Goal: Information Seeking & Learning: Learn about a topic

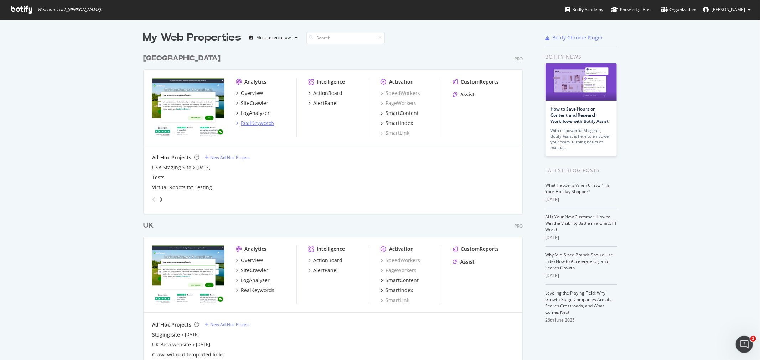
click at [254, 125] on div "RealKeywords" at bounding box center [257, 123] width 33 height 7
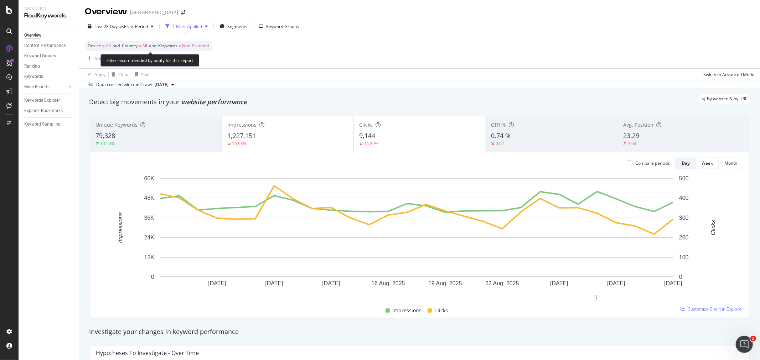
click at [209, 48] on span "Non-Branded" at bounding box center [195, 46] width 27 height 10
click at [198, 63] on div "button" at bounding box center [202, 63] width 9 height 4
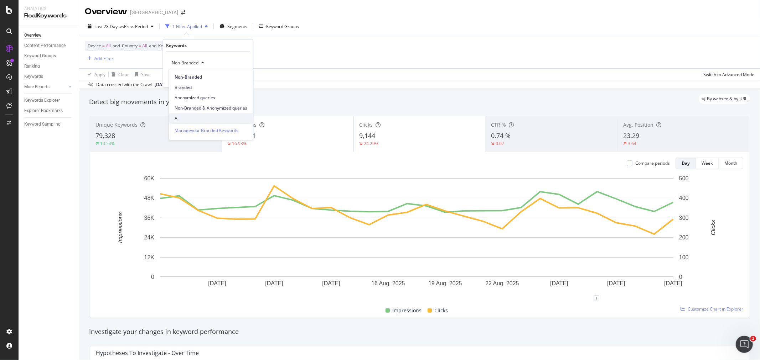
click at [193, 119] on span "All" at bounding box center [210, 118] width 73 height 6
click at [239, 77] on div "Apply" at bounding box center [241, 78] width 11 height 6
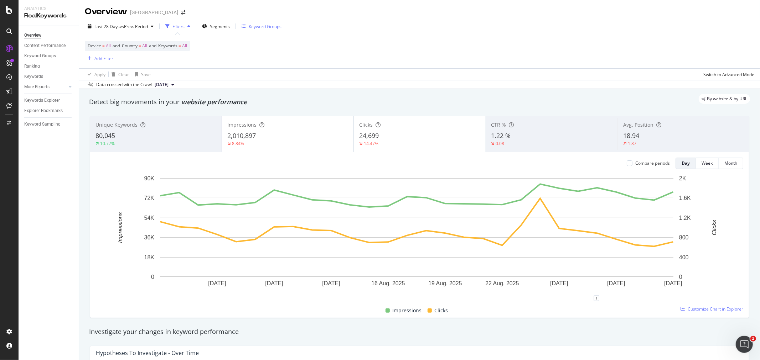
click at [259, 27] on div "Keyword Groups" at bounding box center [265, 27] width 33 height 6
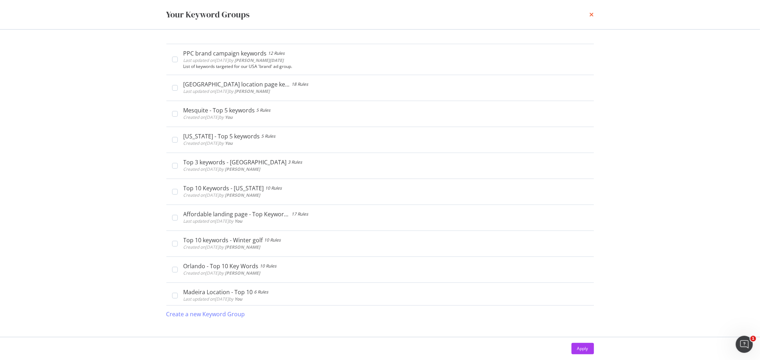
click at [592, 13] on icon "times" at bounding box center [591, 15] width 4 height 6
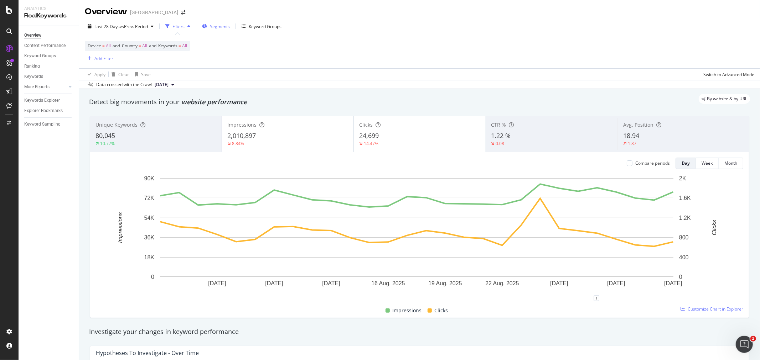
click at [204, 25] on icon "button" at bounding box center [204, 26] width 5 height 4
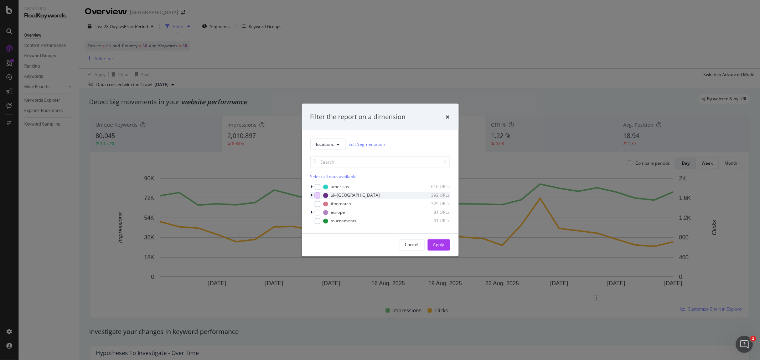
click at [318, 194] on div "modal" at bounding box center [317, 196] width 6 height 6
click at [439, 241] on div "Apply" at bounding box center [438, 245] width 11 height 11
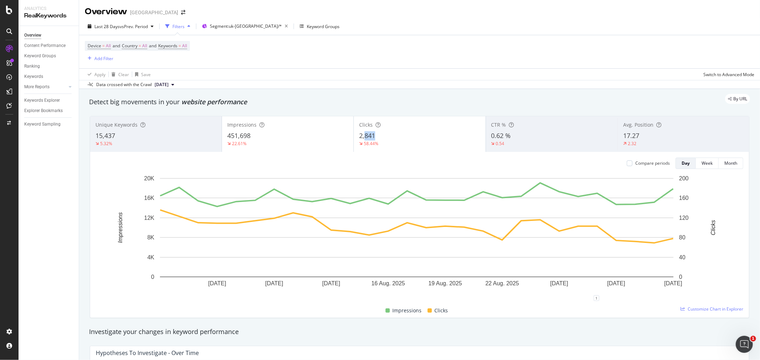
drag, startPoint x: 374, startPoint y: 136, endPoint x: 362, endPoint y: 136, distance: 11.8
click at [362, 136] on div "2,841" at bounding box center [419, 135] width 121 height 9
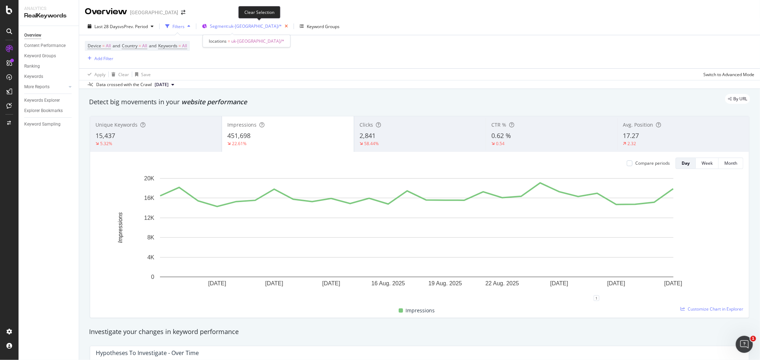
click at [282, 26] on icon "button" at bounding box center [286, 26] width 9 height 10
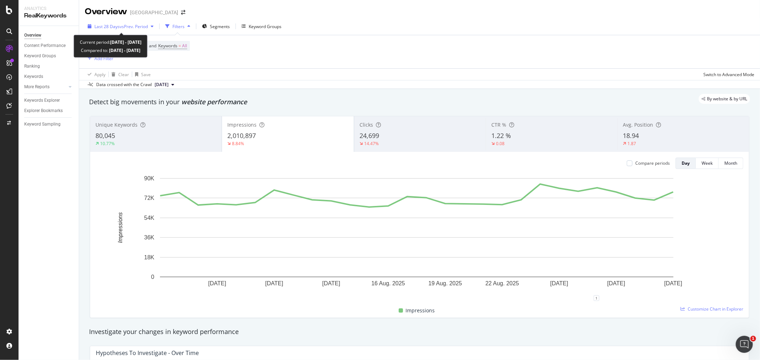
click at [148, 23] on div "Last 28 Days vs Prev. Period" at bounding box center [121, 26] width 72 height 11
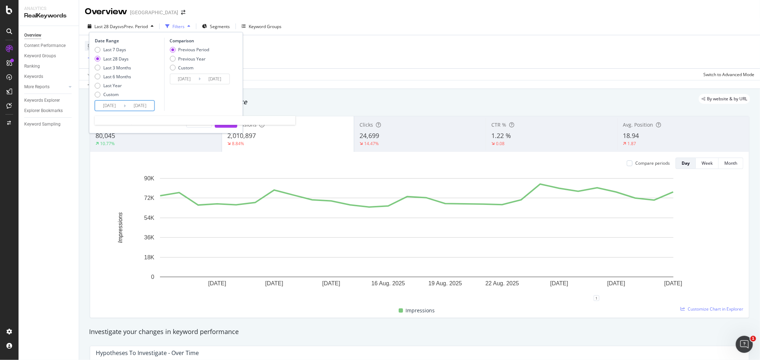
click at [115, 106] on input "[DATE]" at bounding box center [109, 106] width 28 height 10
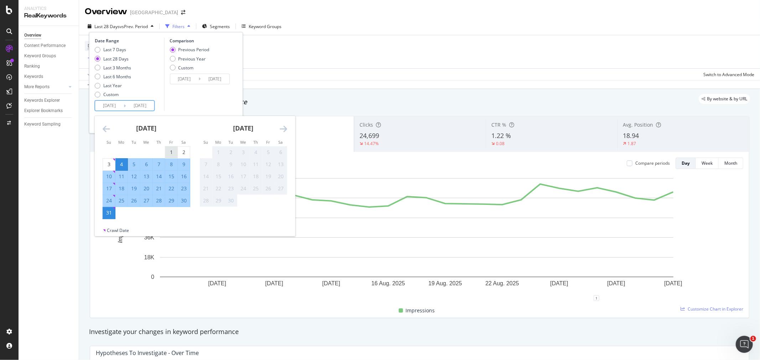
click at [168, 151] on div "1" at bounding box center [171, 152] width 12 height 7
type input "[DATE]"
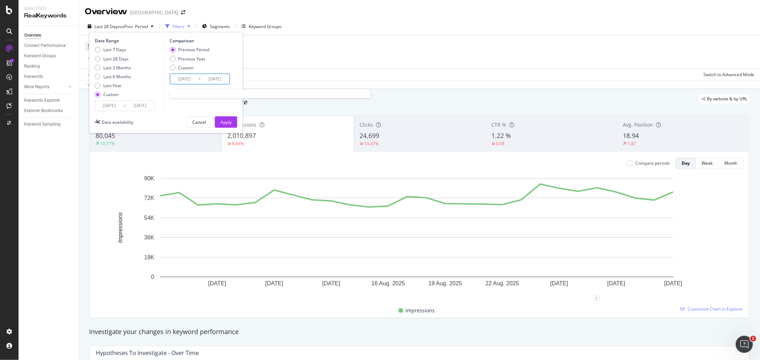
click at [179, 79] on input "[DATE]" at bounding box center [184, 79] width 28 height 10
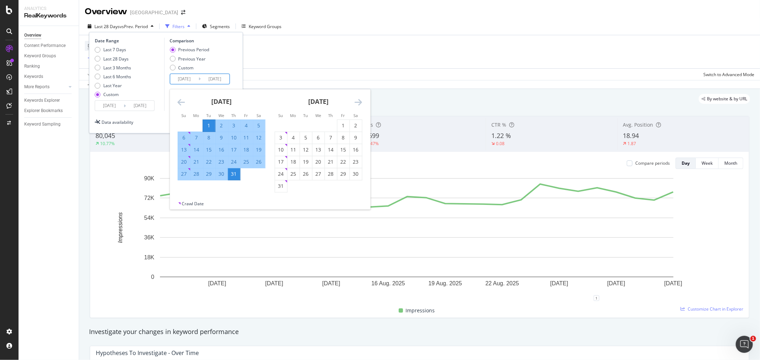
click at [182, 100] on icon "Move backward to switch to the previous month." at bounding box center [180, 102] width 7 height 9
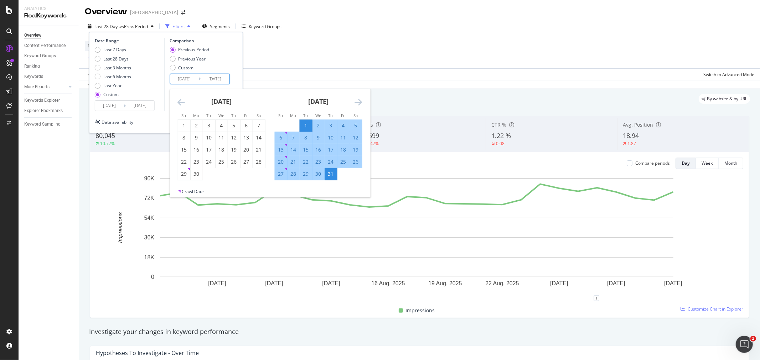
click at [182, 100] on icon "Move backward to switch to the previous month." at bounding box center [180, 102] width 7 height 9
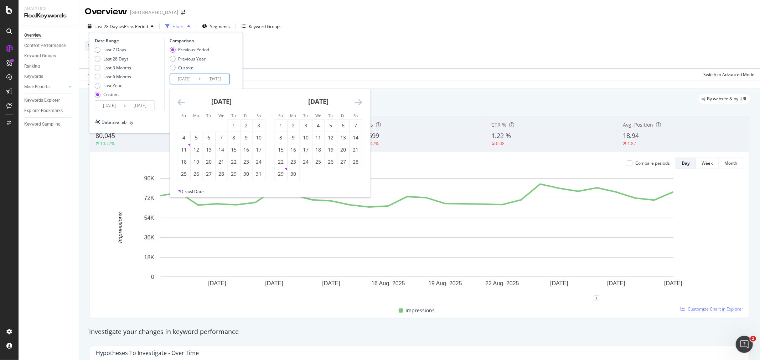
click at [182, 100] on icon "Move backward to switch to the previous month." at bounding box center [180, 102] width 7 height 9
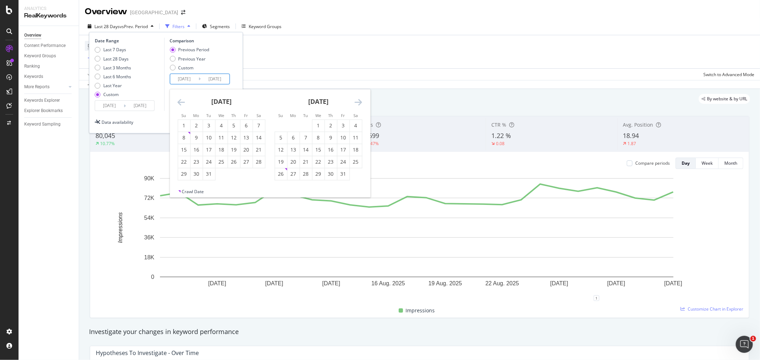
click at [182, 100] on icon "Move backward to switch to the previous month." at bounding box center [180, 102] width 7 height 9
click at [233, 125] on div "1" at bounding box center [234, 125] width 12 height 7
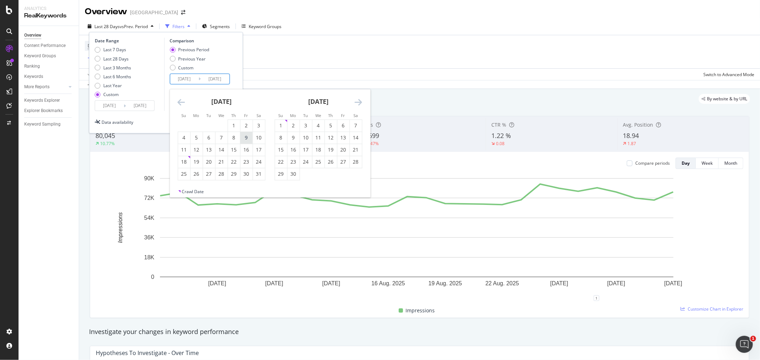
type input "[DATE]"
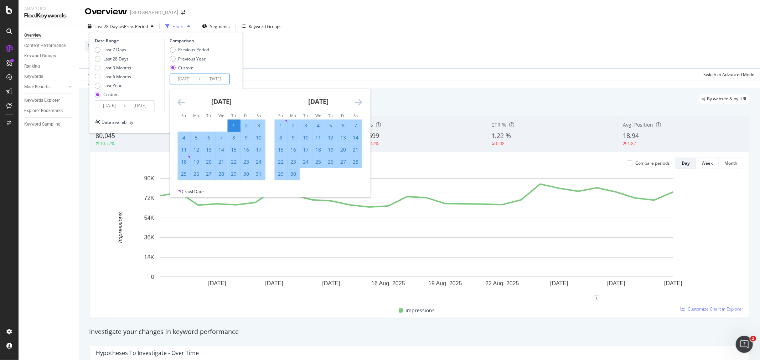
click at [259, 175] on div "31" at bounding box center [258, 174] width 12 height 7
type input "[DATE]"
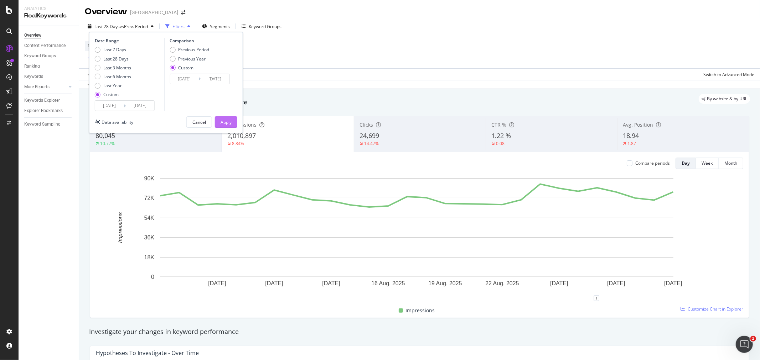
click at [232, 122] on button "Apply" at bounding box center [226, 121] width 22 height 11
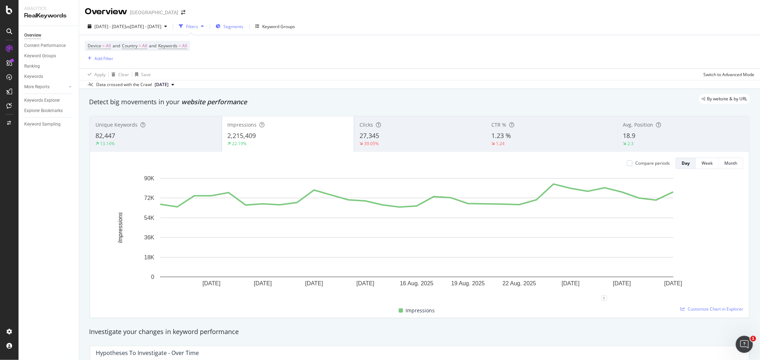
click at [243, 24] on span "Segments" at bounding box center [233, 27] width 20 height 6
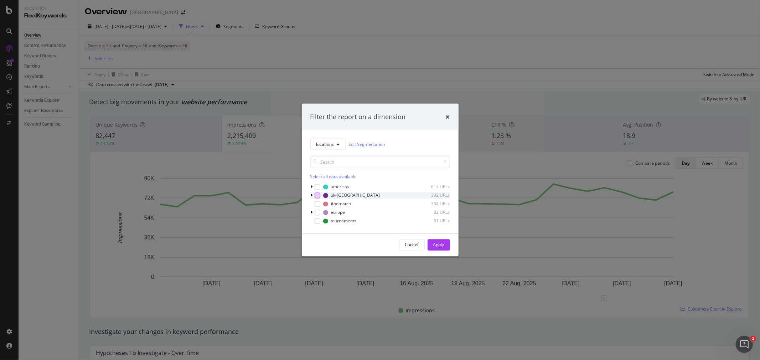
click at [317, 195] on div "modal" at bounding box center [317, 196] width 6 height 6
click at [441, 243] on div "Apply" at bounding box center [438, 245] width 11 height 6
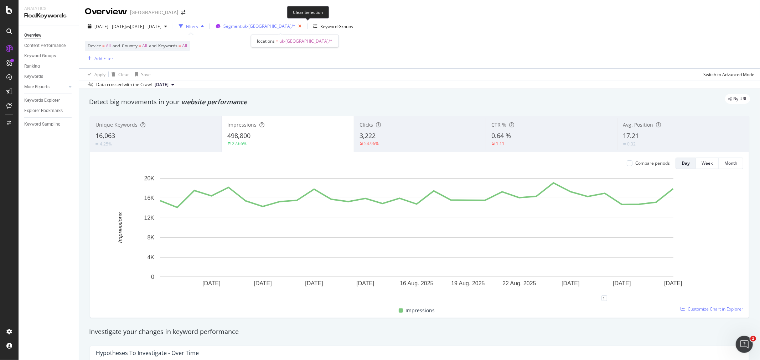
click at [304, 28] on icon "button" at bounding box center [299, 26] width 9 height 10
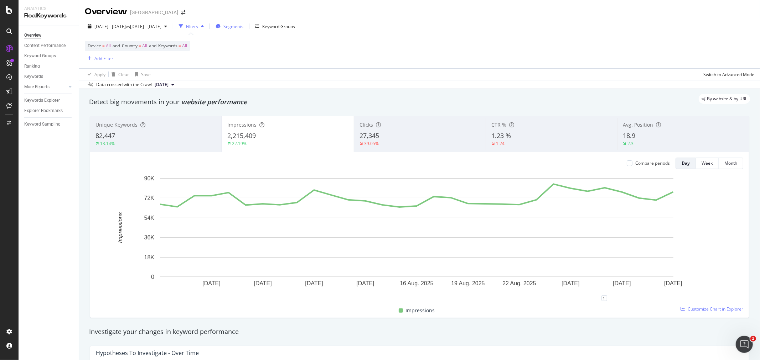
click at [243, 24] on span "Segments" at bounding box center [233, 27] width 20 height 6
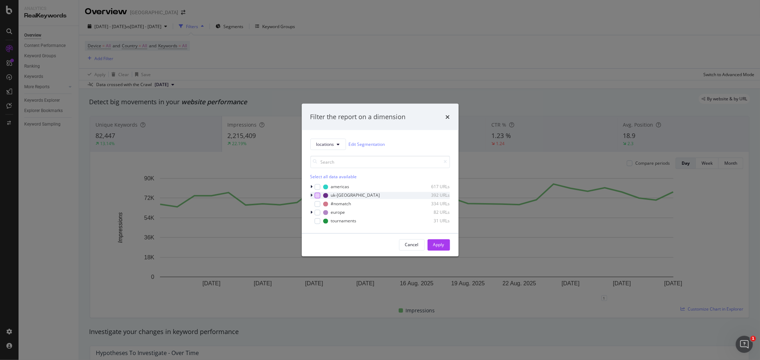
click at [317, 198] on div "modal" at bounding box center [317, 196] width 6 height 6
click at [439, 245] on div "Apply" at bounding box center [438, 245] width 11 height 6
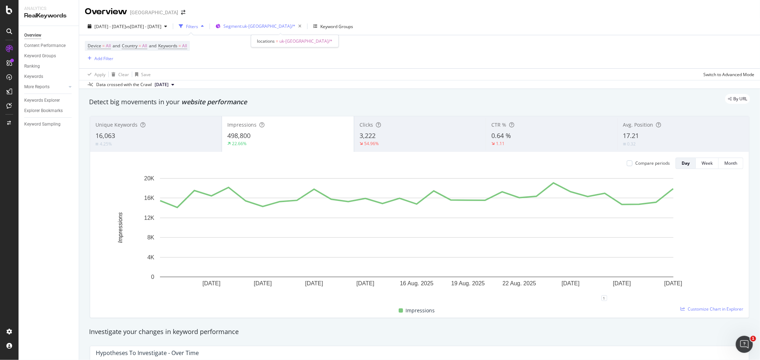
click at [281, 26] on span "Segment: [GEOGRAPHIC_DATA]-[GEOGRAPHIC_DATA]/*" at bounding box center [259, 26] width 72 height 6
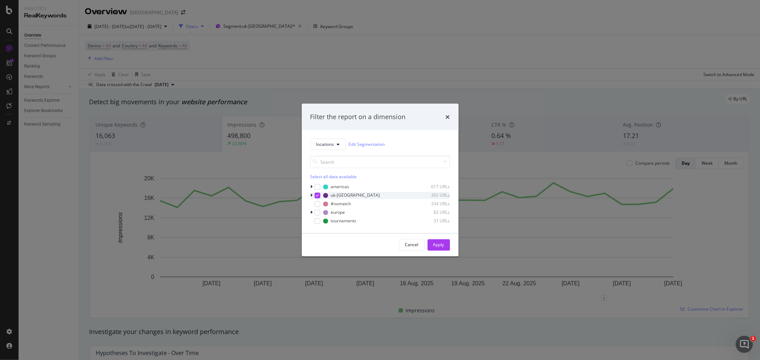
click at [311, 194] on icon "modal" at bounding box center [312, 195] width 2 height 4
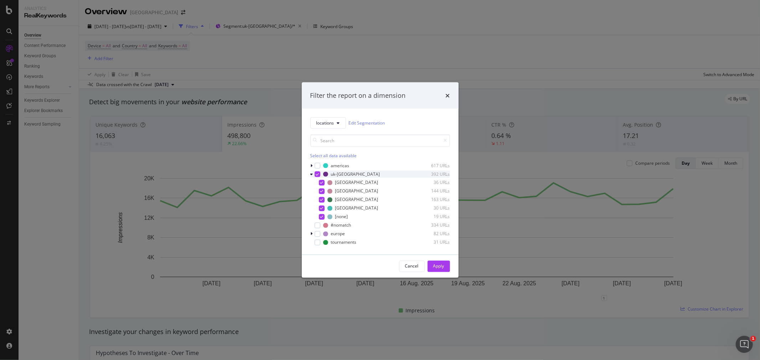
click at [318, 176] on icon "modal" at bounding box center [317, 174] width 3 height 4
click at [323, 184] on div "modal" at bounding box center [322, 183] width 6 height 6
click at [443, 266] on div "Apply" at bounding box center [438, 267] width 11 height 6
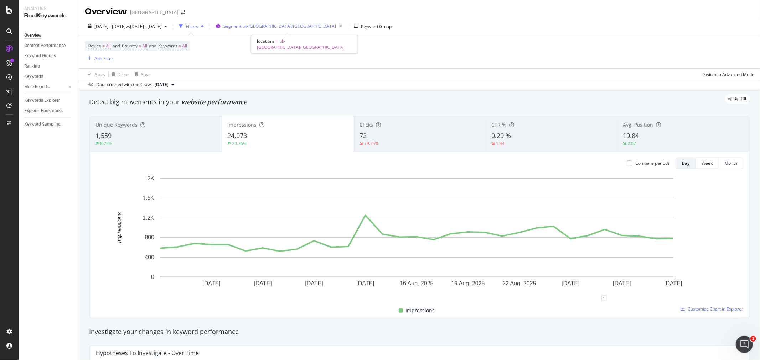
click at [295, 22] on div "Segment: [GEOGRAPHIC_DATA]-[GEOGRAPHIC_DATA]/[GEOGRAPHIC_DATA]" at bounding box center [283, 26] width 121 height 10
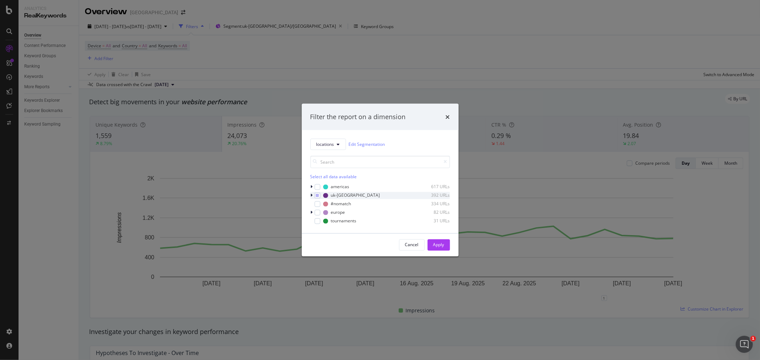
click at [311, 197] on icon "modal" at bounding box center [312, 195] width 2 height 4
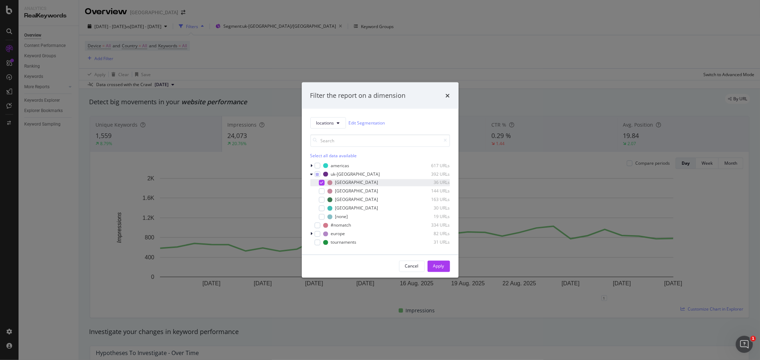
click at [321, 183] on icon "modal" at bounding box center [321, 183] width 3 height 4
click at [323, 192] on div "modal" at bounding box center [322, 191] width 6 height 6
click at [438, 264] on div "Apply" at bounding box center [438, 267] width 11 height 6
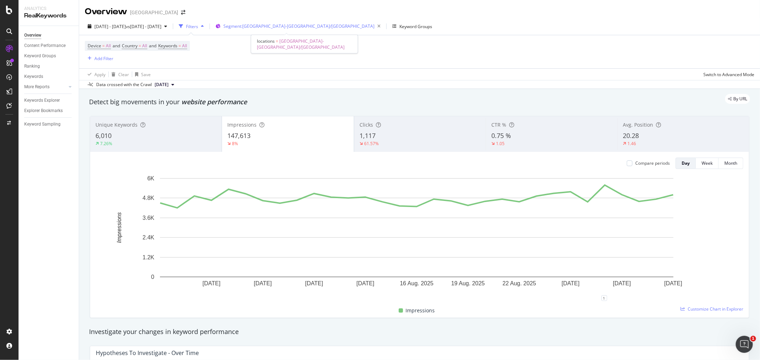
click at [291, 26] on span "Segment: [GEOGRAPHIC_DATA]-[GEOGRAPHIC_DATA]/[GEOGRAPHIC_DATA]" at bounding box center [298, 26] width 151 height 6
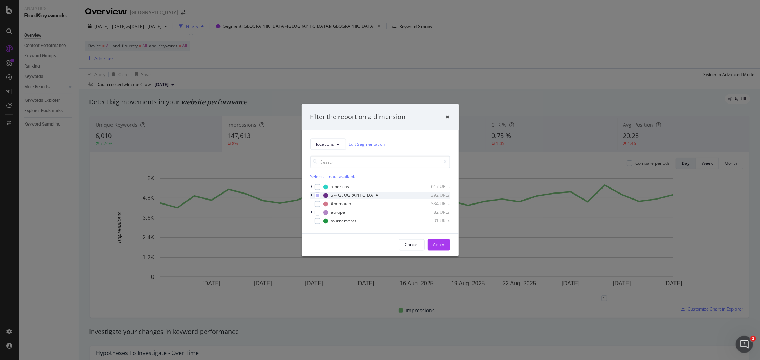
click at [311, 197] on icon "modal" at bounding box center [312, 195] width 2 height 4
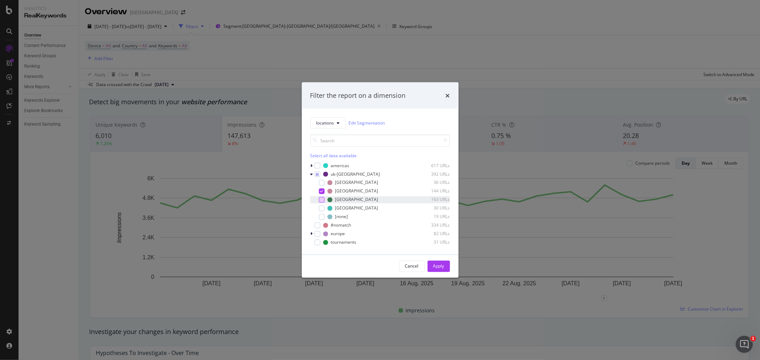
click at [323, 199] on div "modal" at bounding box center [322, 200] width 6 height 6
click at [320, 191] on icon "modal" at bounding box center [321, 191] width 3 height 4
click at [438, 266] on div "Apply" at bounding box center [438, 267] width 11 height 6
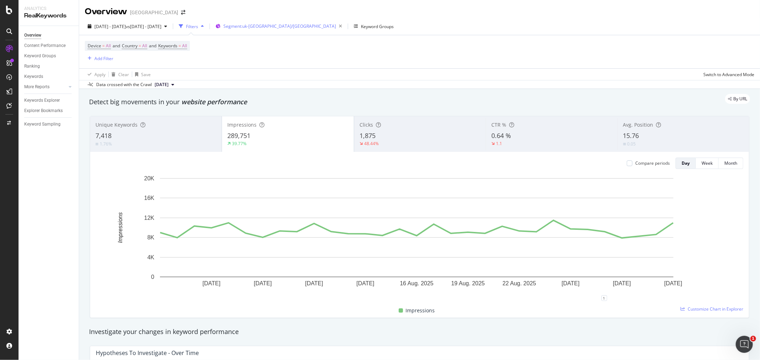
click at [291, 29] on div "Segment: [GEOGRAPHIC_DATA]-[GEOGRAPHIC_DATA]/[GEOGRAPHIC_DATA]" at bounding box center [283, 26] width 121 height 10
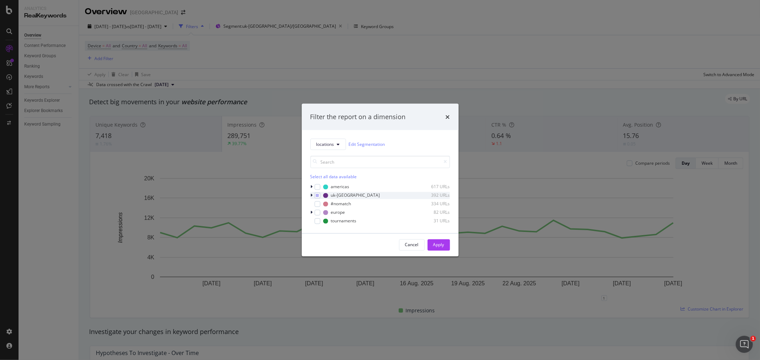
click at [310, 195] on div "locations Edit Segmentation Select all data available americas 617 URLs [GEOGRA…" at bounding box center [380, 181] width 157 height 103
click at [311, 195] on icon "modal" at bounding box center [312, 195] width 2 height 4
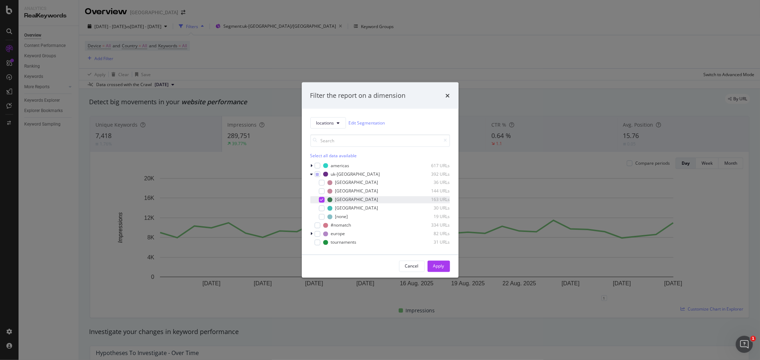
click at [323, 198] on div "modal" at bounding box center [322, 200] width 6 height 6
click at [324, 208] on div "modal" at bounding box center [322, 208] width 6 height 6
click at [446, 265] on button "Apply" at bounding box center [438, 266] width 22 height 11
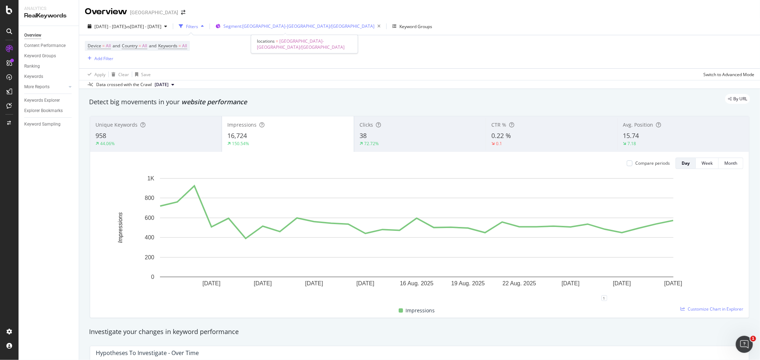
click at [287, 27] on span "Segment: [GEOGRAPHIC_DATA]-[GEOGRAPHIC_DATA]/[GEOGRAPHIC_DATA]" at bounding box center [298, 26] width 151 height 6
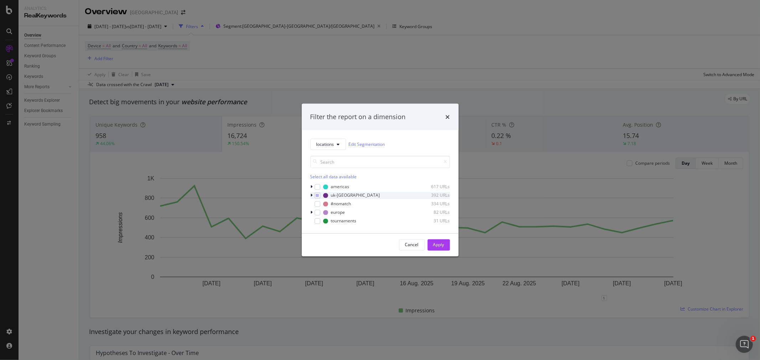
drag, startPoint x: 316, startPoint y: 188, endPoint x: 317, endPoint y: 192, distance: 4.8
click at [316, 188] on div "modal" at bounding box center [317, 187] width 6 height 6
click at [317, 194] on icon "modal" at bounding box center [317, 196] width 3 height 4
click at [435, 241] on div "Apply" at bounding box center [438, 245] width 11 height 11
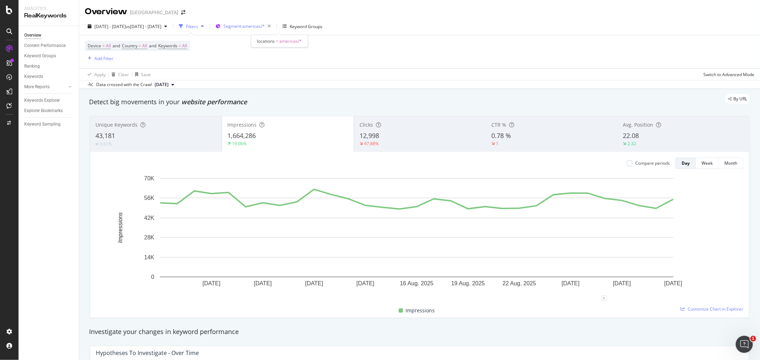
click at [265, 28] on span "Segment: americas/*" at bounding box center [243, 26] width 41 height 6
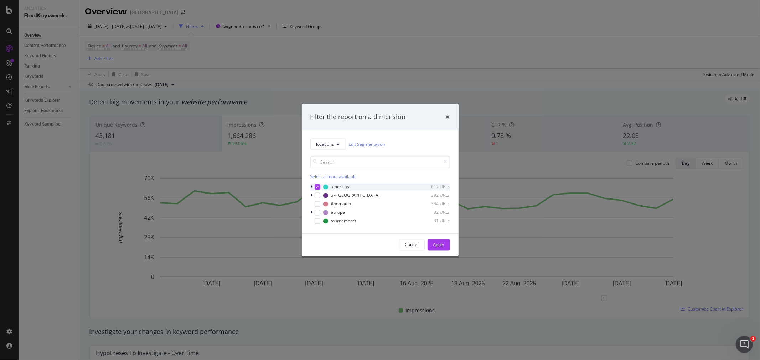
click at [313, 188] on div "modal" at bounding box center [312, 186] width 4 height 7
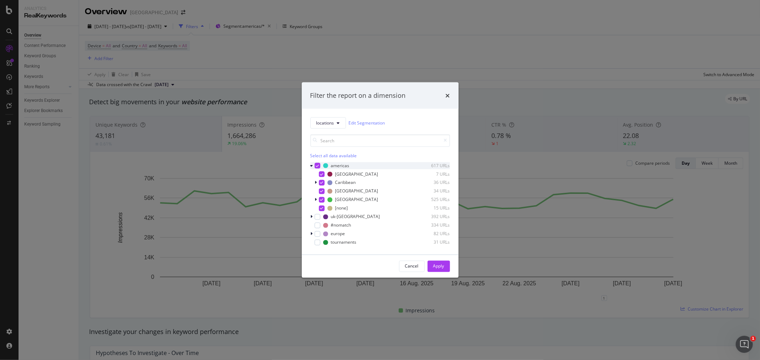
click at [318, 166] on icon "modal" at bounding box center [317, 166] width 3 height 4
click at [323, 198] on div "modal" at bounding box center [322, 200] width 6 height 6
click at [442, 266] on div "Apply" at bounding box center [438, 267] width 11 height 6
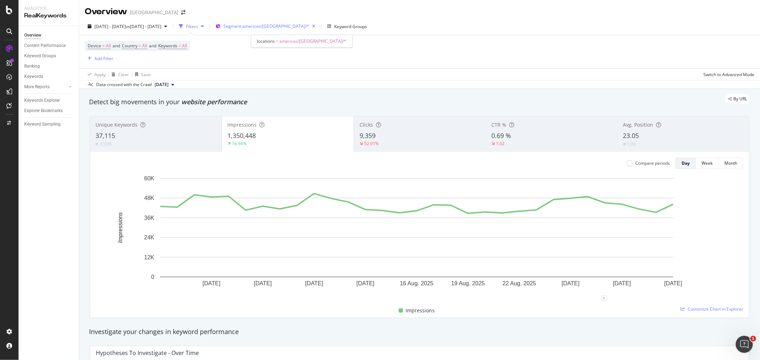
click at [282, 21] on div "Segment: [GEOGRAPHIC_DATA]/[GEOGRAPHIC_DATA]/*" at bounding box center [270, 26] width 95 height 10
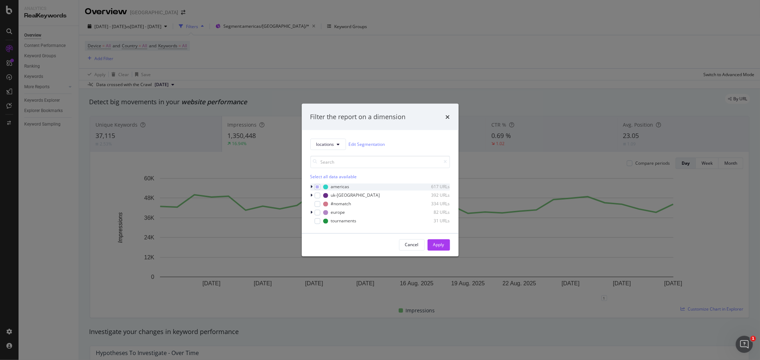
click at [312, 187] on icon "modal" at bounding box center [312, 187] width 2 height 4
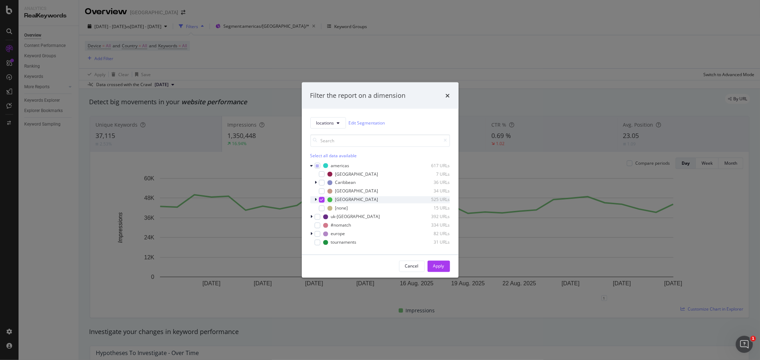
click at [320, 198] on icon "modal" at bounding box center [321, 200] width 3 height 4
click at [315, 201] on icon "modal" at bounding box center [316, 200] width 2 height 4
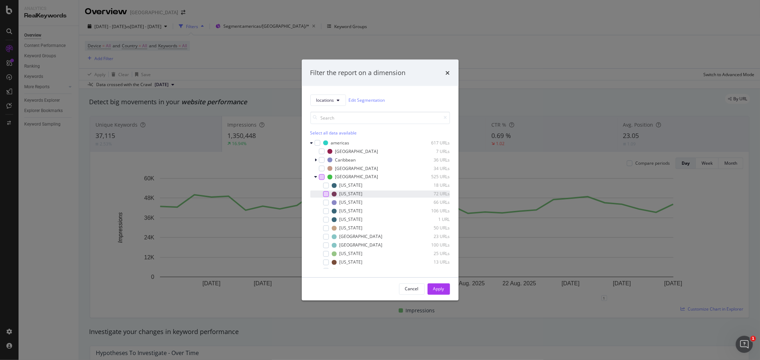
click at [324, 194] on div "modal" at bounding box center [326, 194] width 6 height 6
click at [442, 284] on div "Apply" at bounding box center [438, 289] width 11 height 11
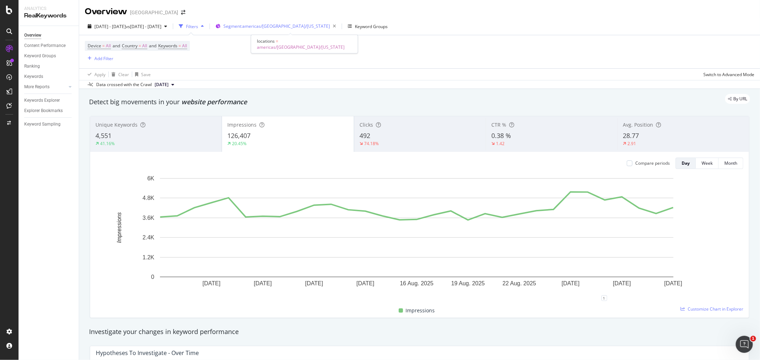
click at [283, 28] on span "Segment: [GEOGRAPHIC_DATA]/[GEOGRAPHIC_DATA]/[US_STATE]" at bounding box center [276, 26] width 106 height 6
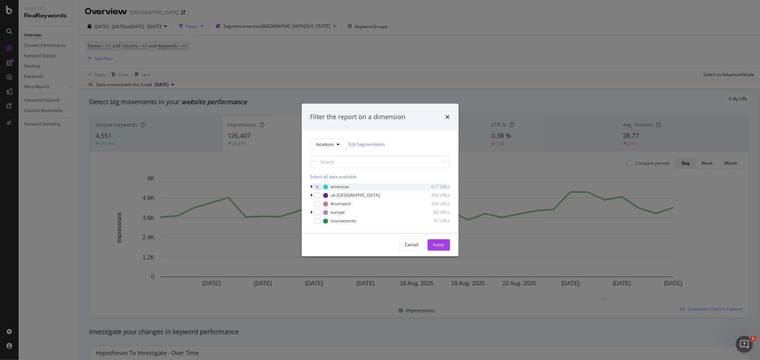
click at [312, 187] on icon "modal" at bounding box center [312, 187] width 2 height 4
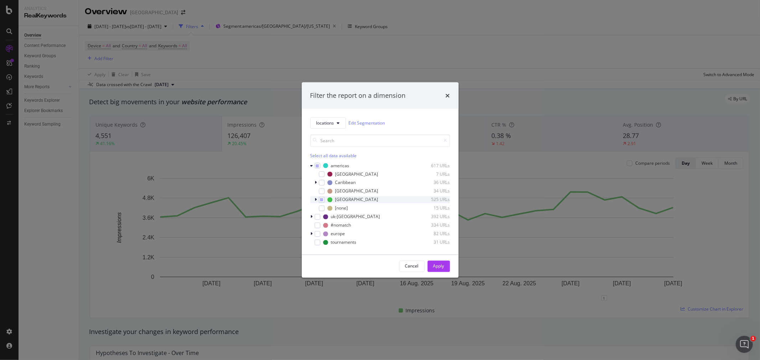
click at [317, 200] on div "modal" at bounding box center [316, 199] width 4 height 7
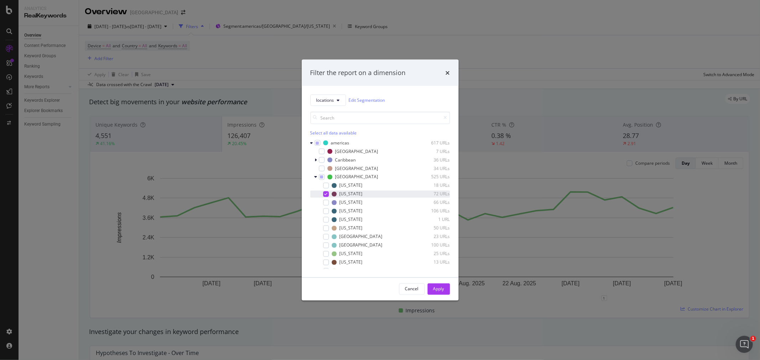
click at [326, 194] on icon "modal" at bounding box center [325, 194] width 3 height 4
click at [327, 202] on div "modal" at bounding box center [326, 203] width 6 height 6
click at [437, 292] on div "Apply" at bounding box center [438, 289] width 11 height 6
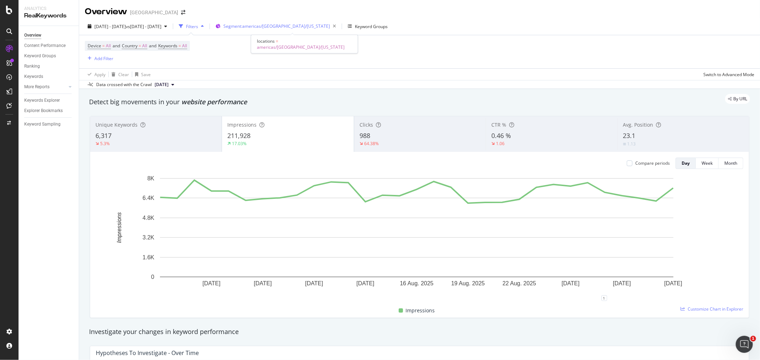
click at [290, 29] on div "Segment: [GEOGRAPHIC_DATA]/[GEOGRAPHIC_DATA]/[US_STATE]" at bounding box center [280, 26] width 115 height 10
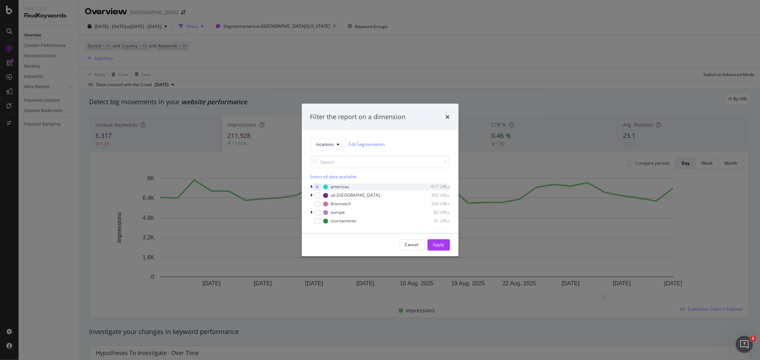
click at [310, 188] on div "modal" at bounding box center [312, 186] width 4 height 7
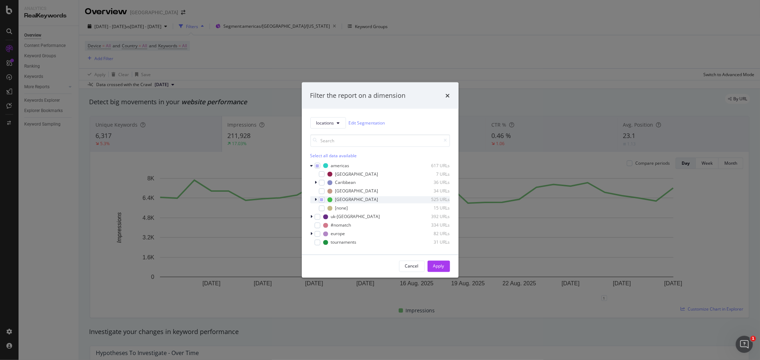
click at [317, 199] on div "modal" at bounding box center [316, 199] width 4 height 7
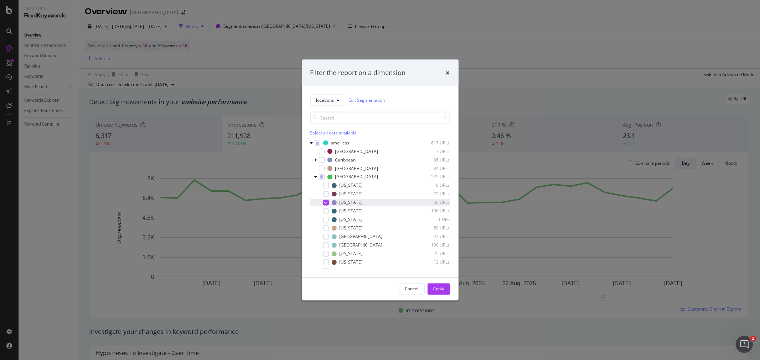
click at [325, 204] on icon "modal" at bounding box center [325, 203] width 3 height 4
click at [327, 214] on div "modal" at bounding box center [326, 211] width 6 height 6
click at [442, 292] on div "Apply" at bounding box center [438, 289] width 11 height 6
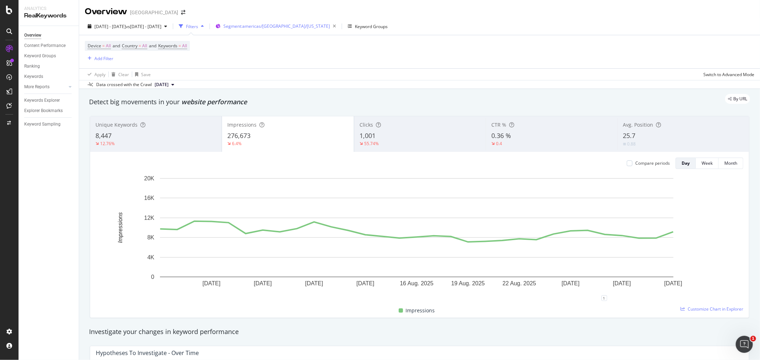
click at [300, 28] on span "Segment: [GEOGRAPHIC_DATA]/[GEOGRAPHIC_DATA]/[US_STATE]" at bounding box center [276, 26] width 106 height 6
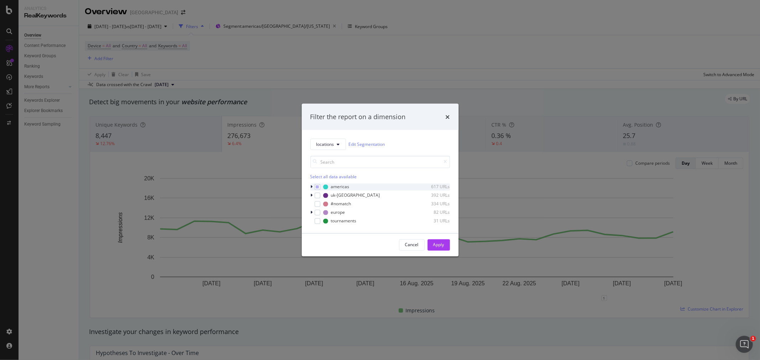
click at [311, 189] on icon "modal" at bounding box center [312, 187] width 2 height 4
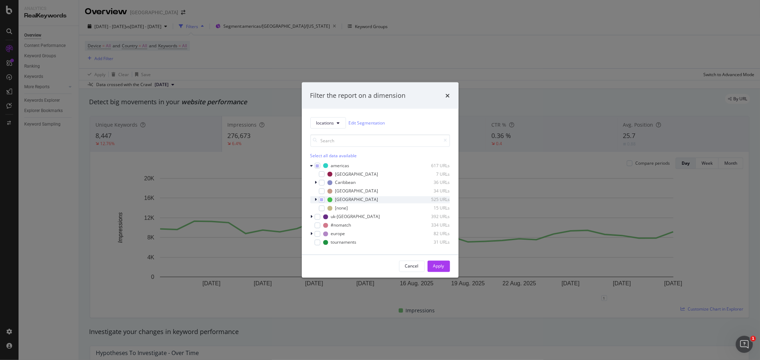
click at [315, 200] on icon "modal" at bounding box center [316, 200] width 2 height 4
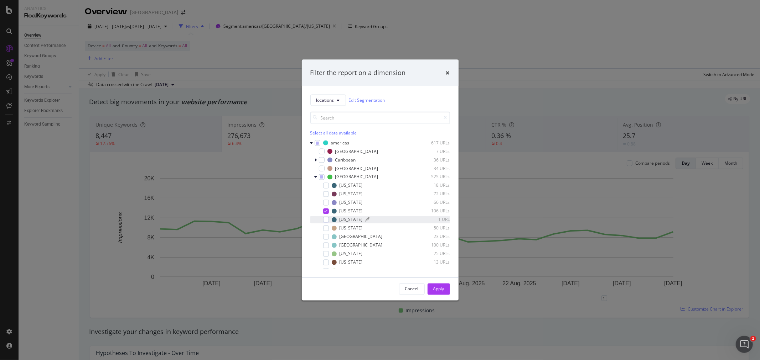
click at [332, 218] on div "modal" at bounding box center [334, 219] width 5 height 5
click at [327, 211] on icon "modal" at bounding box center [325, 211] width 3 height 4
click at [441, 282] on div "Cancel Apply" at bounding box center [380, 289] width 157 height 23
click at [440, 286] on div "Apply" at bounding box center [438, 289] width 11 height 6
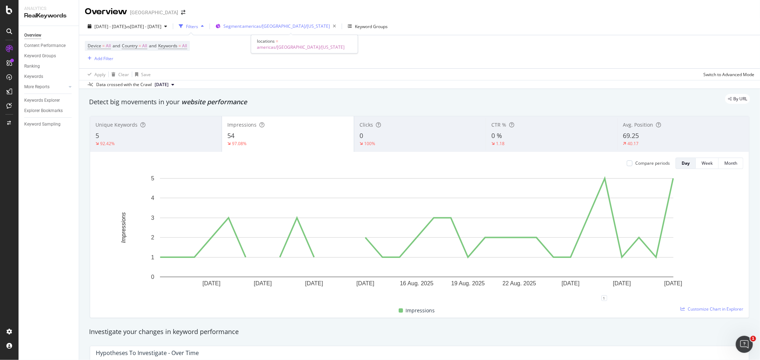
click at [297, 27] on span "Segment: [GEOGRAPHIC_DATA]/[GEOGRAPHIC_DATA]/[US_STATE]" at bounding box center [276, 26] width 106 height 6
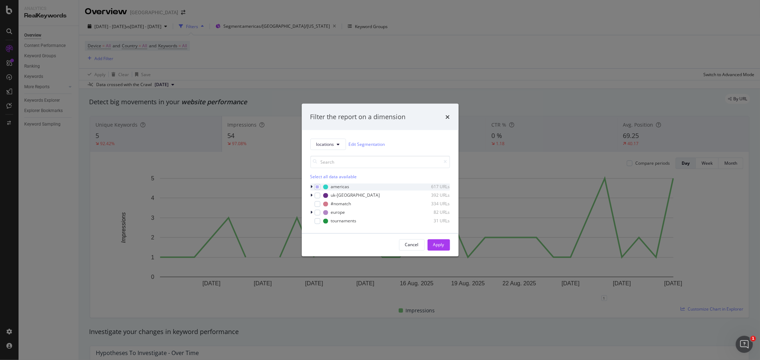
click at [310, 188] on div "modal" at bounding box center [312, 186] width 4 height 7
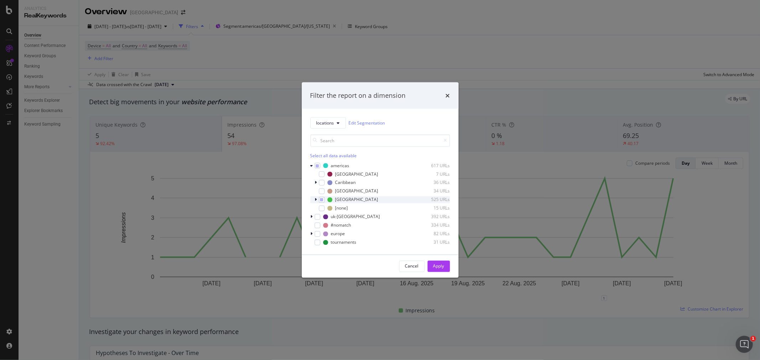
click at [316, 201] on icon "modal" at bounding box center [316, 200] width 2 height 4
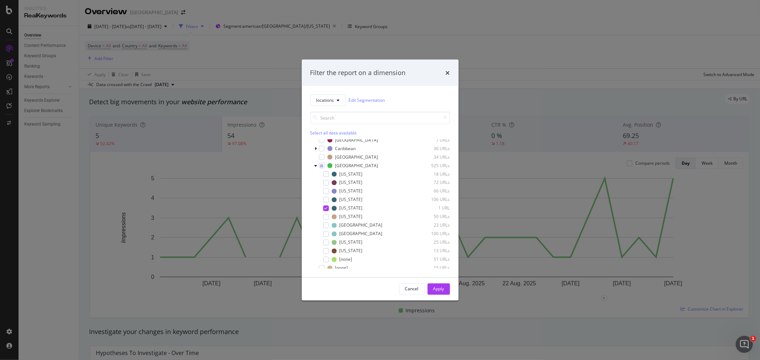
scroll to position [11, 0]
click at [347, 211] on div "[US_STATE]" at bounding box center [350, 209] width 23 height 6
click at [336, 216] on div "modal" at bounding box center [334, 217] width 5 height 5
click at [435, 290] on div "Apply" at bounding box center [438, 289] width 11 height 6
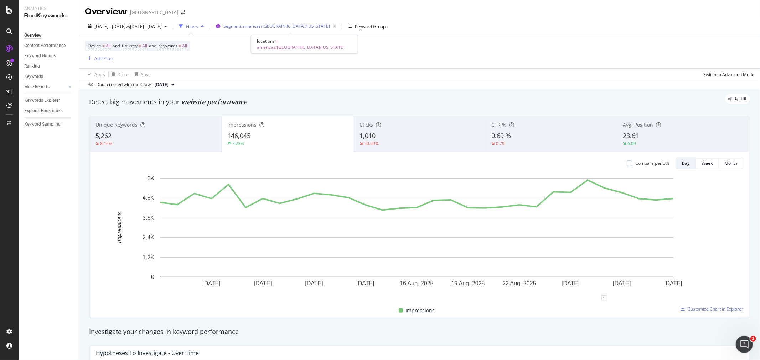
click at [289, 28] on span "Segment: [GEOGRAPHIC_DATA]/[GEOGRAPHIC_DATA]/[US_STATE]" at bounding box center [276, 26] width 106 height 6
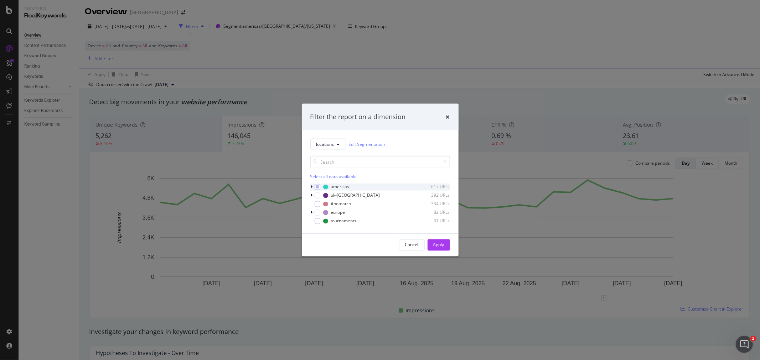
click at [311, 186] on icon "modal" at bounding box center [312, 187] width 2 height 4
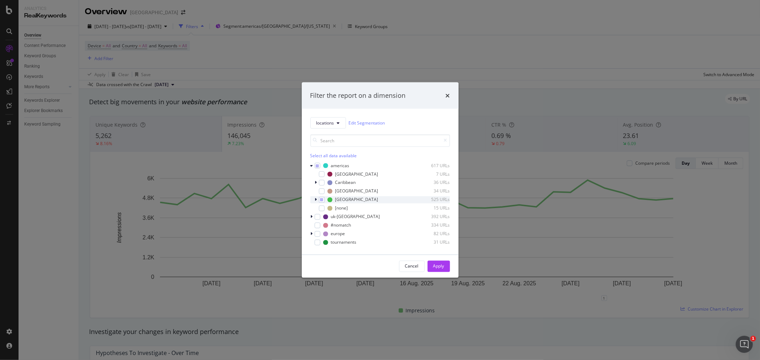
click at [315, 199] on icon "modal" at bounding box center [316, 200] width 2 height 4
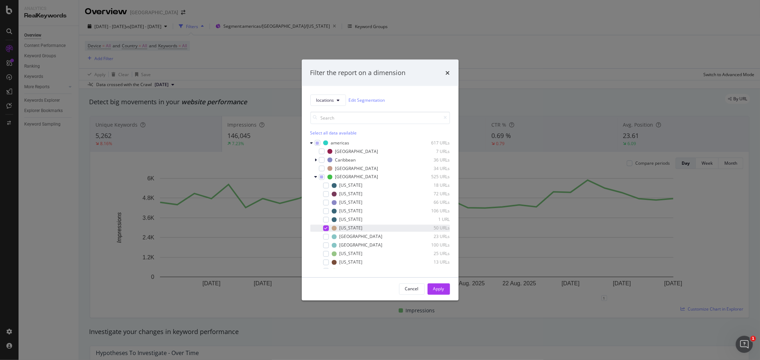
click at [325, 227] on icon "modal" at bounding box center [325, 228] width 3 height 4
click at [325, 236] on div "modal" at bounding box center [326, 237] width 6 height 6
click at [434, 291] on div "Apply" at bounding box center [438, 289] width 11 height 6
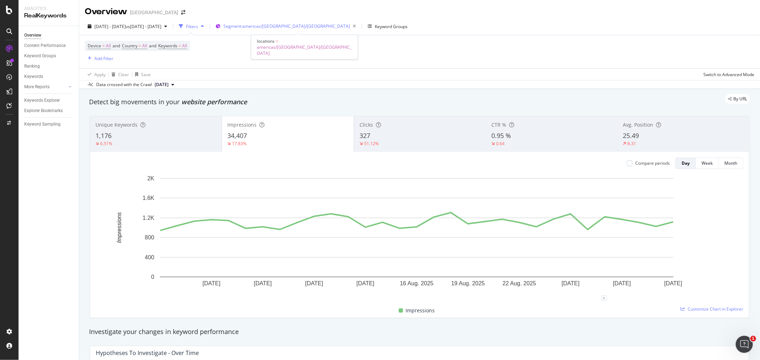
click at [314, 29] on span "Segment: [GEOGRAPHIC_DATA]/[GEOGRAPHIC_DATA]/[GEOGRAPHIC_DATA]" at bounding box center [286, 26] width 126 height 6
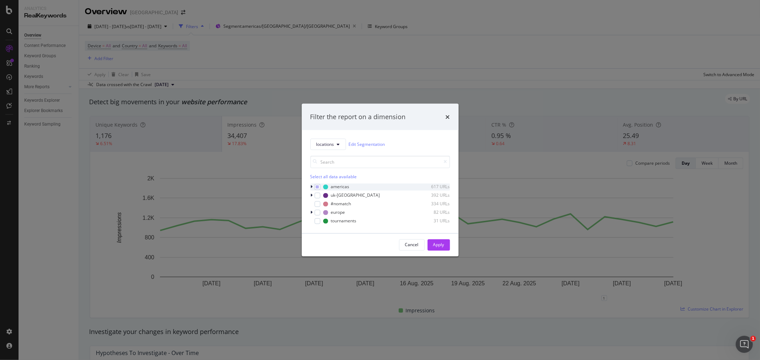
click at [313, 187] on div "modal" at bounding box center [312, 186] width 4 height 7
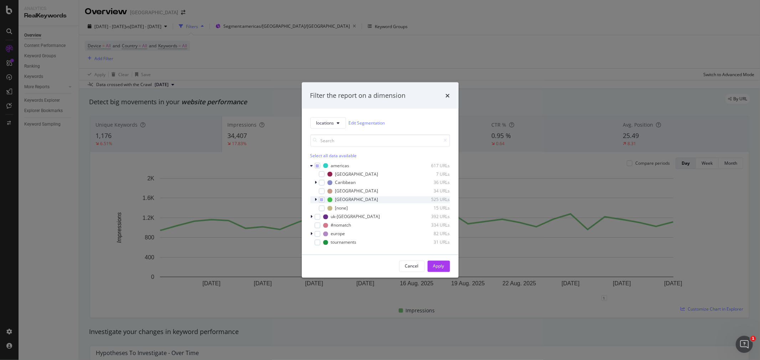
click at [317, 199] on div "modal" at bounding box center [316, 199] width 4 height 7
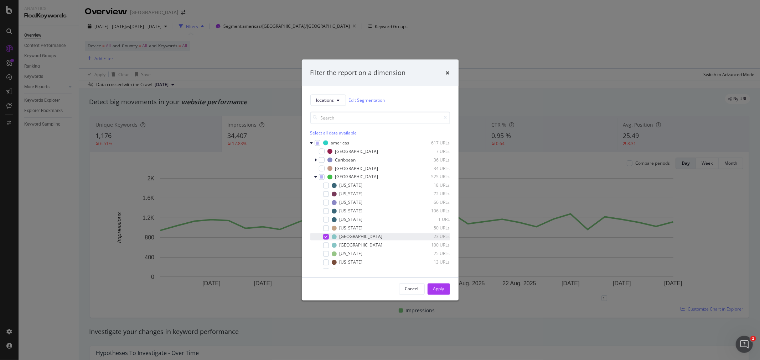
drag, startPoint x: 324, startPoint y: 244, endPoint x: 325, endPoint y: 234, distance: 10.3
click at [325, 244] on div "modal" at bounding box center [326, 246] width 6 height 6
click at [325, 234] on div "modal" at bounding box center [326, 237] width 6 height 6
click at [444, 289] on div "Apply" at bounding box center [438, 289] width 11 height 6
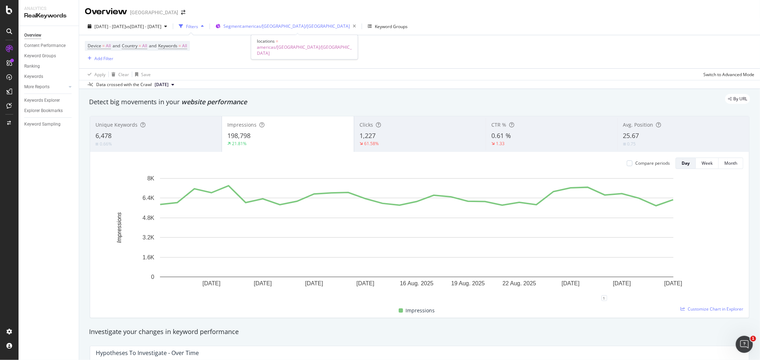
click at [280, 26] on span "Segment: [GEOGRAPHIC_DATA]/[GEOGRAPHIC_DATA]/[GEOGRAPHIC_DATA]" at bounding box center [286, 26] width 126 height 6
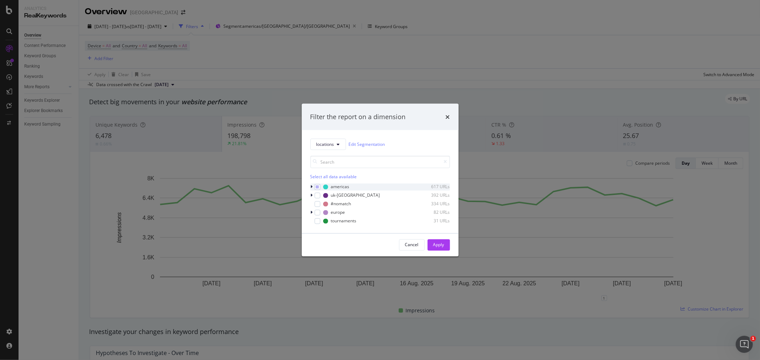
click at [311, 185] on icon "modal" at bounding box center [312, 187] width 2 height 4
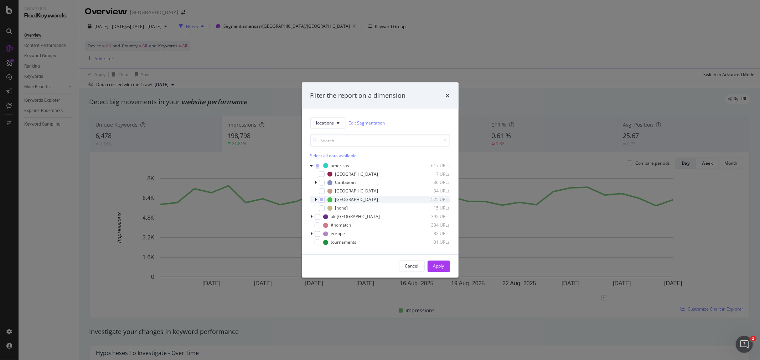
click at [313, 199] on div "USA 525 URLs" at bounding box center [380, 199] width 140 height 7
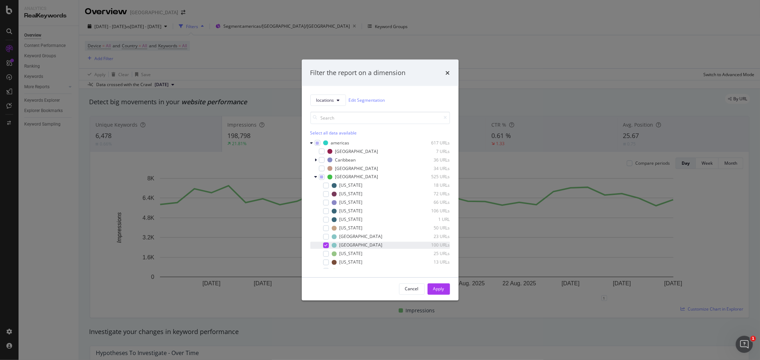
click at [326, 246] on icon "modal" at bounding box center [325, 246] width 3 height 4
click at [326, 253] on div "modal" at bounding box center [326, 254] width 6 height 6
click at [436, 289] on div "Apply" at bounding box center [438, 289] width 11 height 6
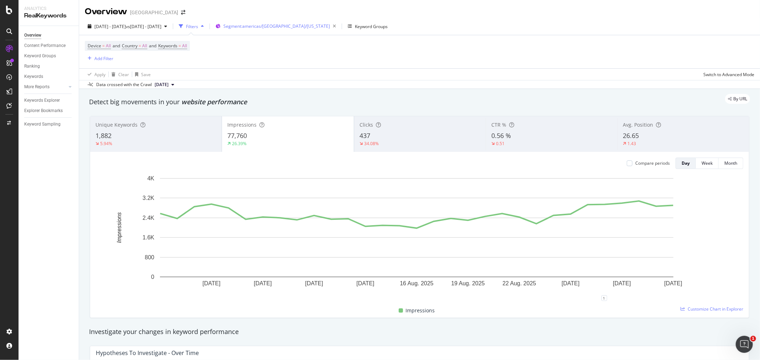
click at [288, 31] on div "Segment: [GEOGRAPHIC_DATA]/[GEOGRAPHIC_DATA]/[US_STATE]" at bounding box center [280, 26] width 115 height 10
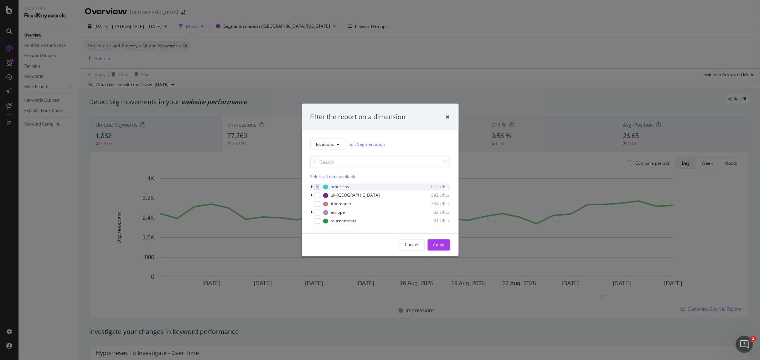
click at [312, 187] on div "modal" at bounding box center [312, 186] width 4 height 7
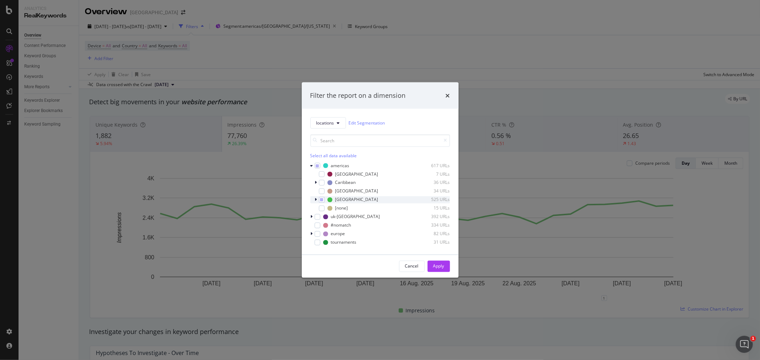
click at [312, 199] on div "USA 525 URLs" at bounding box center [380, 199] width 140 height 7
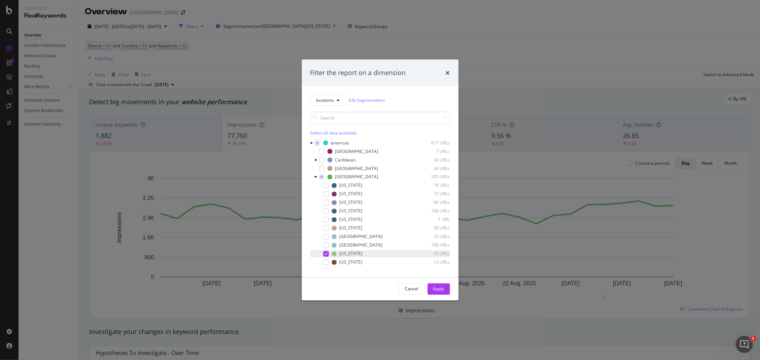
click at [330, 255] on div "[US_STATE] 25 URLs" at bounding box center [380, 253] width 140 height 7
click at [320, 141] on div "modal" at bounding box center [322, 142] width 6 height 6
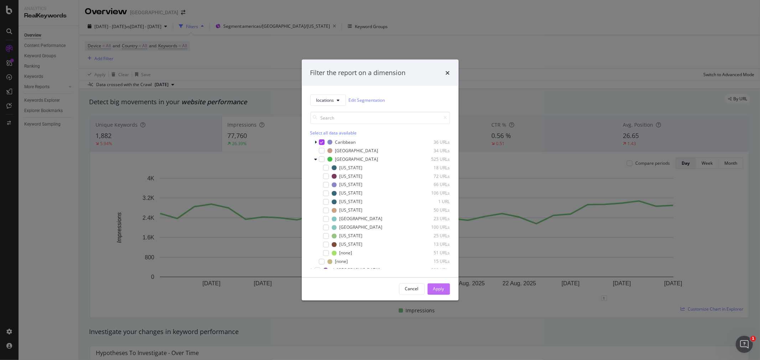
click at [444, 292] on div "Apply" at bounding box center [438, 289] width 11 height 6
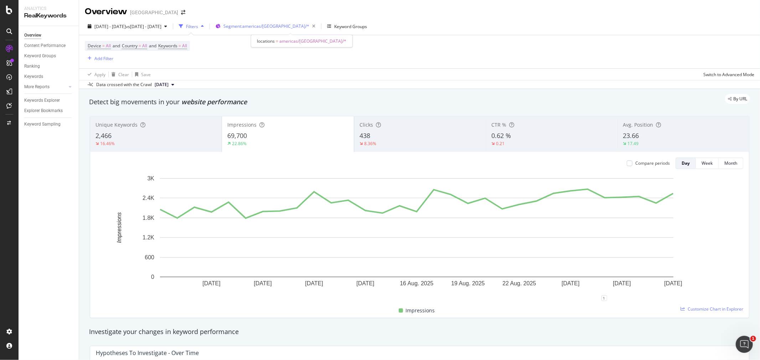
click at [296, 27] on span "Segment: americas/[GEOGRAPHIC_DATA]/*" at bounding box center [266, 26] width 86 height 6
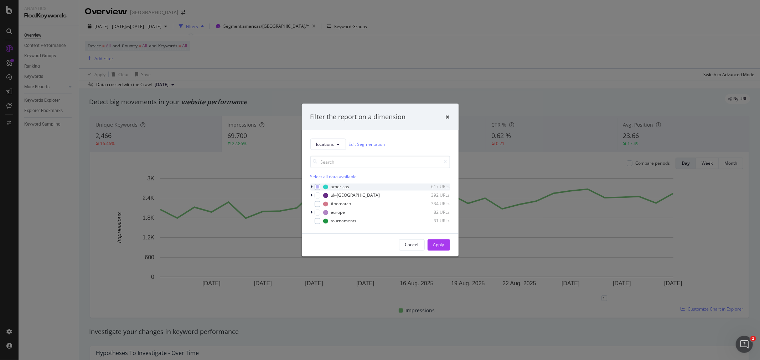
click at [311, 187] on icon "modal" at bounding box center [312, 187] width 2 height 4
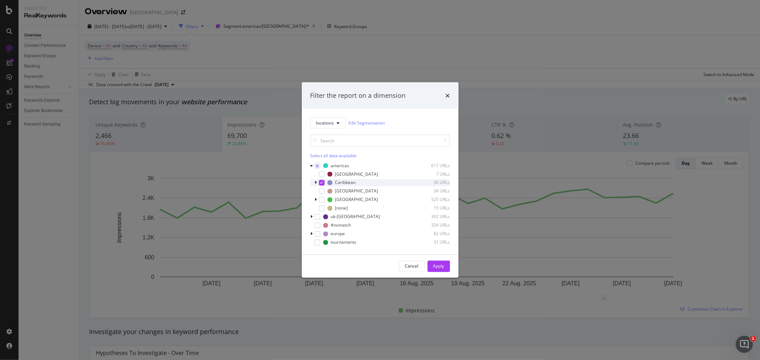
click at [316, 183] on icon "modal" at bounding box center [316, 183] width 2 height 4
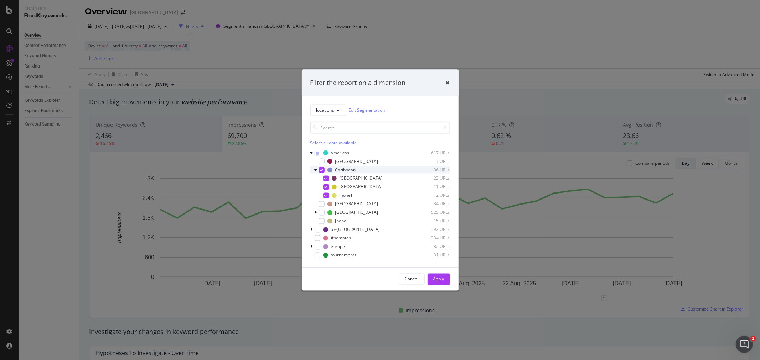
click at [323, 168] on div "modal" at bounding box center [322, 170] width 6 height 6
click at [326, 179] on div "modal" at bounding box center [326, 179] width 6 height 6
click at [443, 280] on div "Apply" at bounding box center [438, 279] width 11 height 6
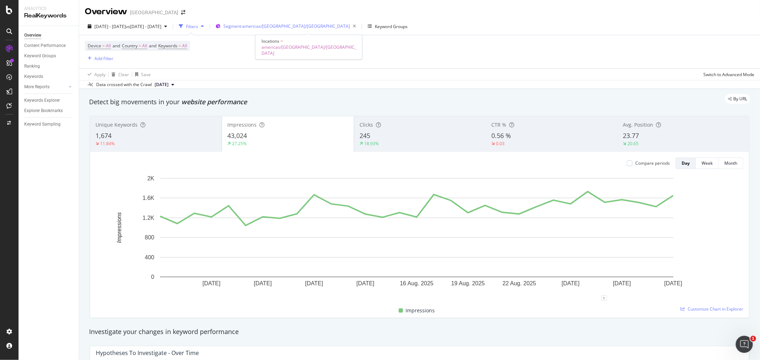
click at [285, 27] on span "Segment: [GEOGRAPHIC_DATA]/[GEOGRAPHIC_DATA]/[GEOGRAPHIC_DATA]" at bounding box center [286, 26] width 126 height 6
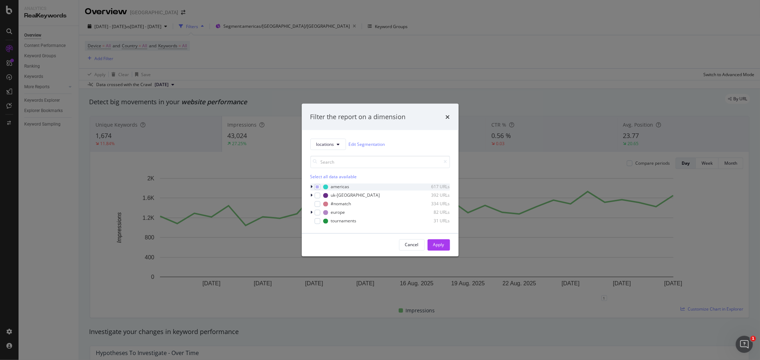
click at [312, 187] on icon "modal" at bounding box center [312, 187] width 2 height 4
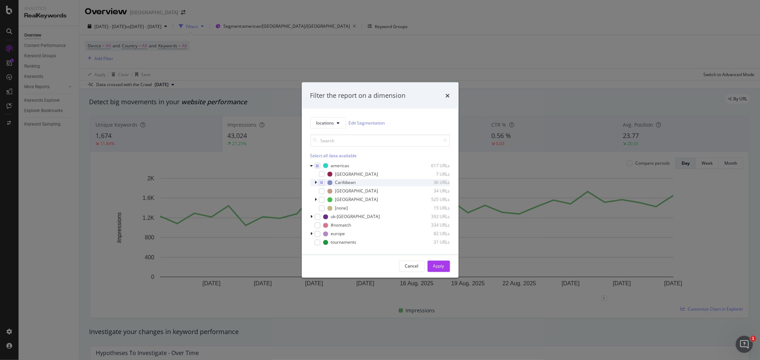
click at [316, 183] on icon "modal" at bounding box center [316, 183] width 2 height 4
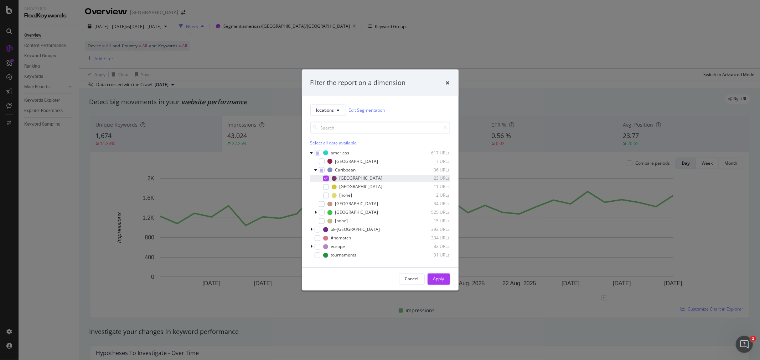
click at [328, 178] on div "modal" at bounding box center [326, 179] width 6 height 6
click at [329, 186] on div "Jamaica 11 URLs" at bounding box center [380, 186] width 140 height 7
click at [441, 278] on div "Apply" at bounding box center [438, 279] width 11 height 6
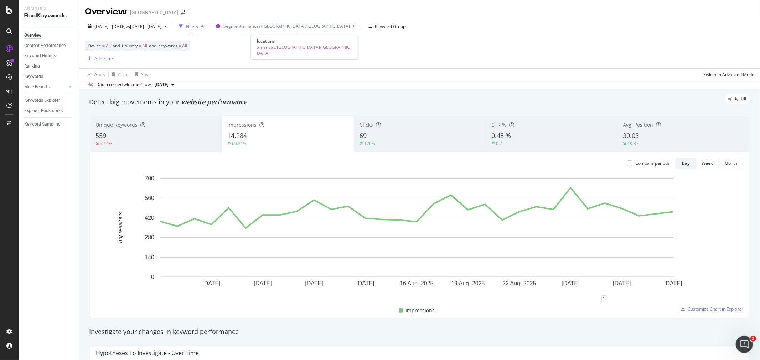
click at [301, 26] on span "Segment: [GEOGRAPHIC_DATA]/[GEOGRAPHIC_DATA]/[GEOGRAPHIC_DATA]" at bounding box center [286, 26] width 126 height 6
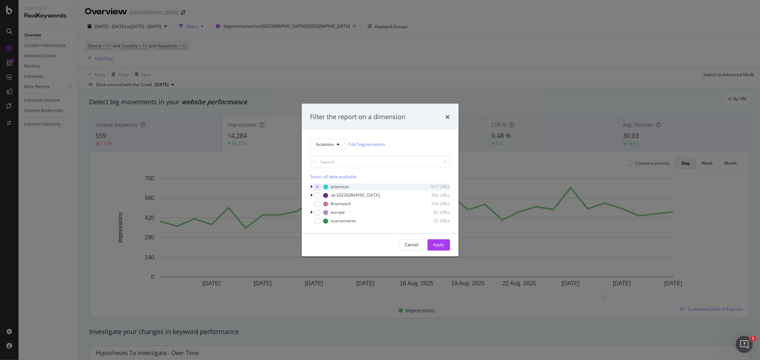
click at [312, 186] on icon "modal" at bounding box center [312, 187] width 2 height 4
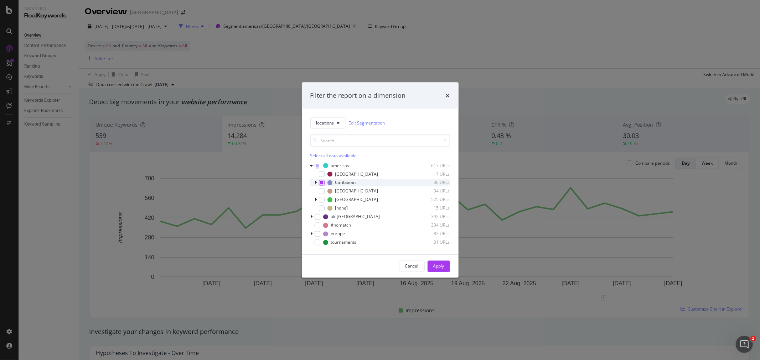
click at [321, 183] on icon "modal" at bounding box center [321, 183] width 3 height 4
click at [323, 193] on div "modal" at bounding box center [322, 191] width 6 height 6
click at [447, 265] on button "Apply" at bounding box center [438, 266] width 22 height 11
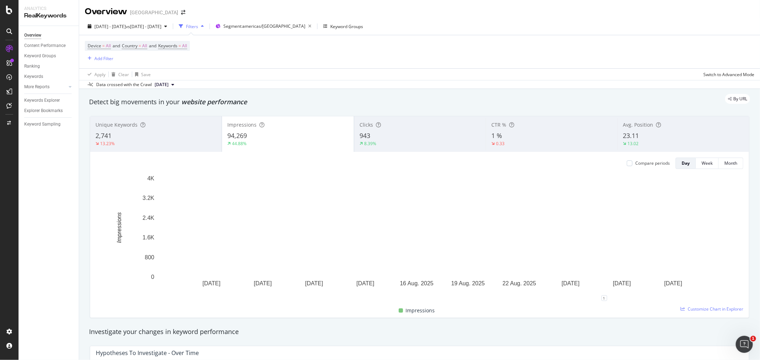
click at [396, 138] on div "943" at bounding box center [419, 135] width 121 height 9
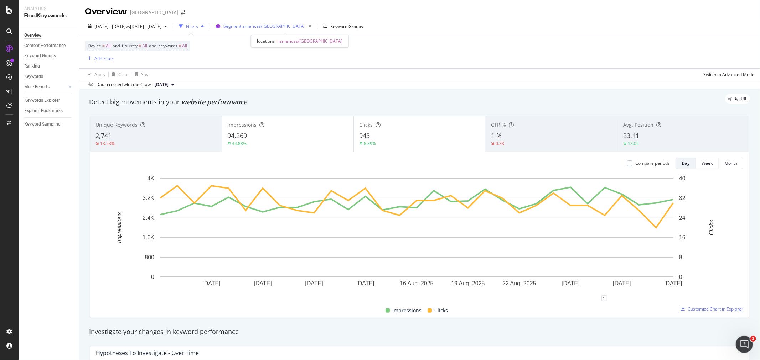
click at [275, 27] on span "Segment: [GEOGRAPHIC_DATA]/[GEOGRAPHIC_DATA]" at bounding box center [264, 26] width 82 height 6
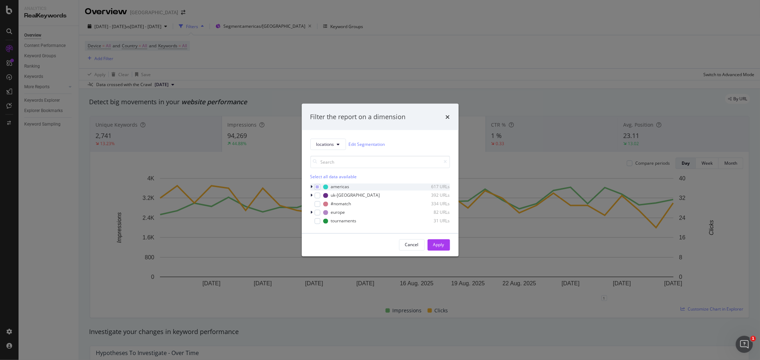
click at [312, 187] on icon "modal" at bounding box center [312, 187] width 2 height 4
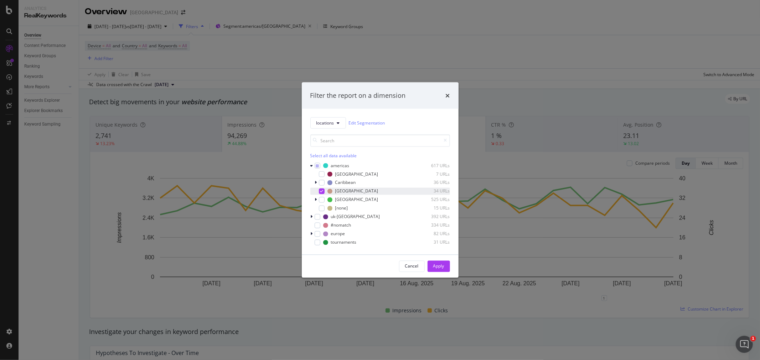
click at [319, 191] on div "modal" at bounding box center [322, 191] width 6 height 6
click at [319, 176] on div "modal" at bounding box center [322, 174] width 6 height 6
click at [432, 264] on button "Apply" at bounding box center [438, 266] width 22 height 11
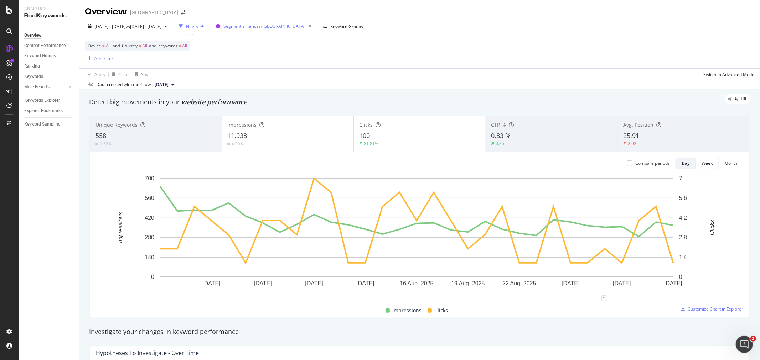
click at [286, 21] on div "Segment: [GEOGRAPHIC_DATA]/[GEOGRAPHIC_DATA]" at bounding box center [264, 26] width 99 height 11
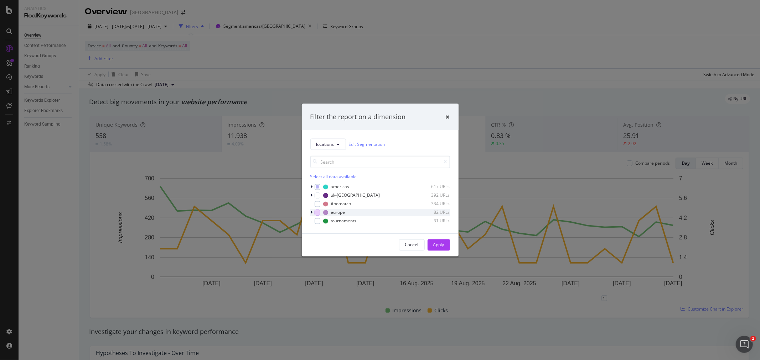
click at [315, 214] on div "modal" at bounding box center [317, 213] width 6 height 6
click at [318, 188] on icon "modal" at bounding box center [317, 187] width 3 height 4
click at [434, 247] on div "Apply" at bounding box center [438, 245] width 11 height 6
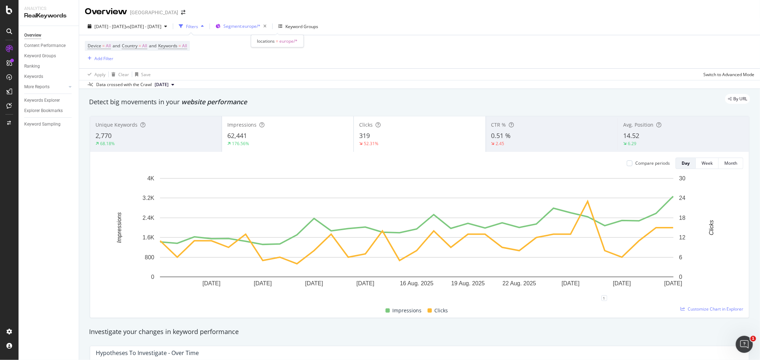
click at [260, 25] on span "Segment: [GEOGRAPHIC_DATA]/*" at bounding box center [241, 26] width 37 height 6
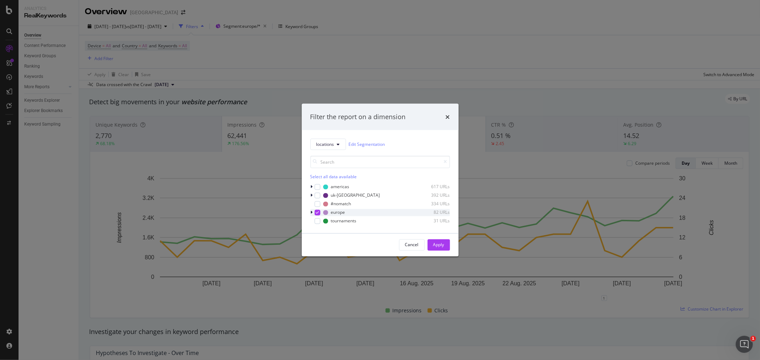
click at [311, 211] on icon "modal" at bounding box center [312, 212] width 2 height 4
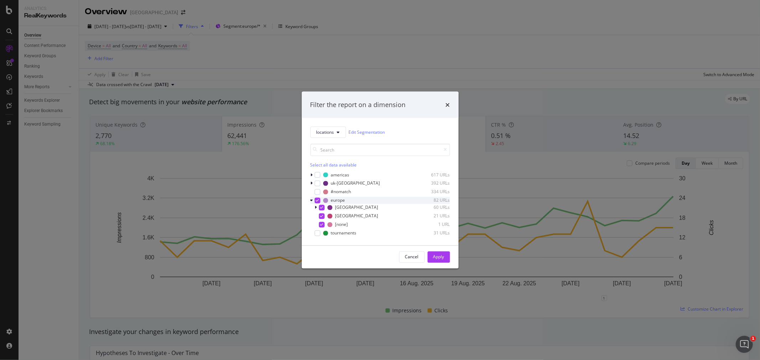
click at [316, 202] on icon "modal" at bounding box center [317, 201] width 3 height 4
click at [321, 218] on div "modal" at bounding box center [322, 216] width 6 height 6
click at [432, 258] on button "Apply" at bounding box center [438, 256] width 22 height 11
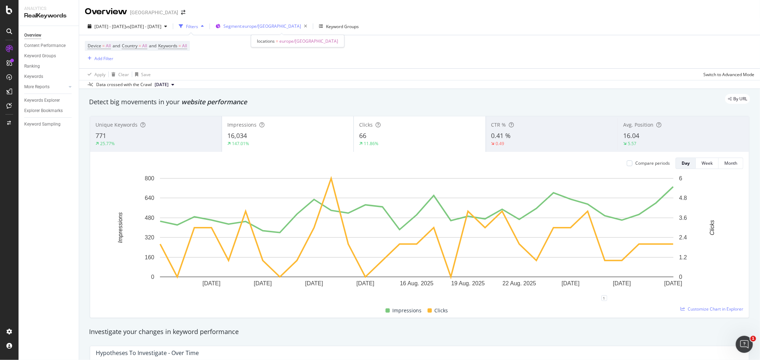
click at [281, 25] on span "Segment: [GEOGRAPHIC_DATA]/[GEOGRAPHIC_DATA]" at bounding box center [262, 26] width 78 height 6
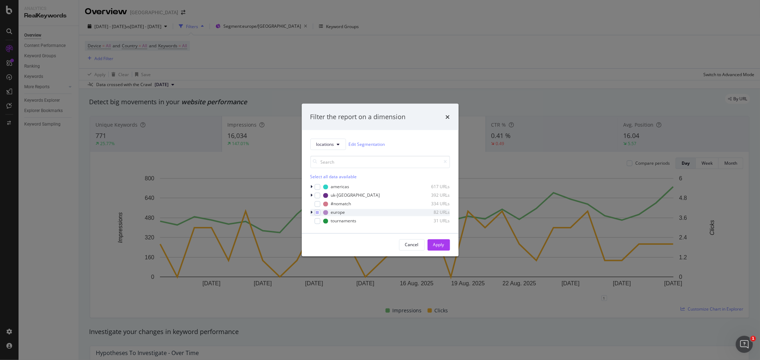
click at [312, 213] on icon "modal" at bounding box center [312, 212] width 2 height 4
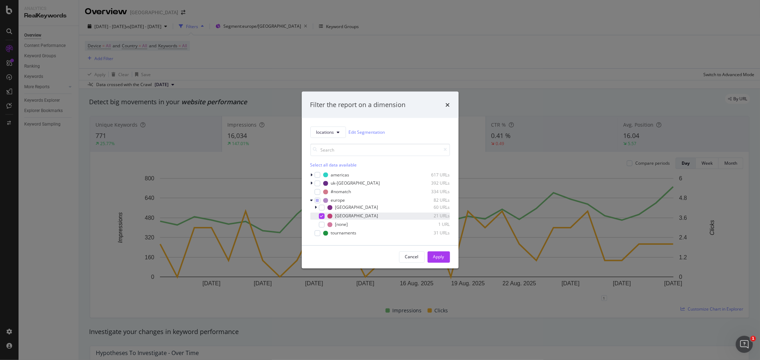
click at [323, 216] on div "modal" at bounding box center [322, 216] width 6 height 6
click at [323, 205] on div "modal" at bounding box center [322, 208] width 6 height 6
click at [444, 259] on button "Apply" at bounding box center [438, 256] width 22 height 11
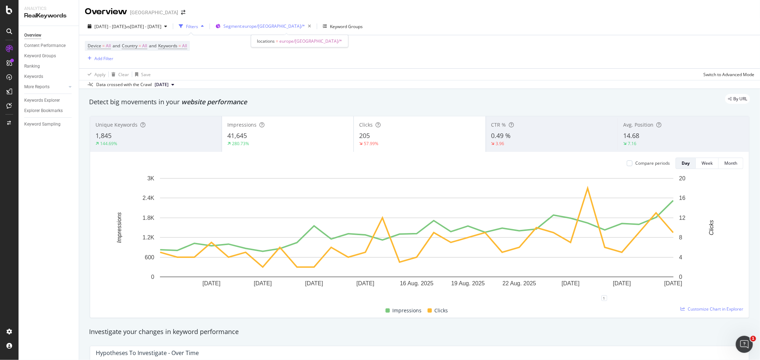
click at [289, 22] on div "Segment: [GEOGRAPHIC_DATA]/[GEOGRAPHIC_DATA]/*" at bounding box center [268, 26] width 90 height 10
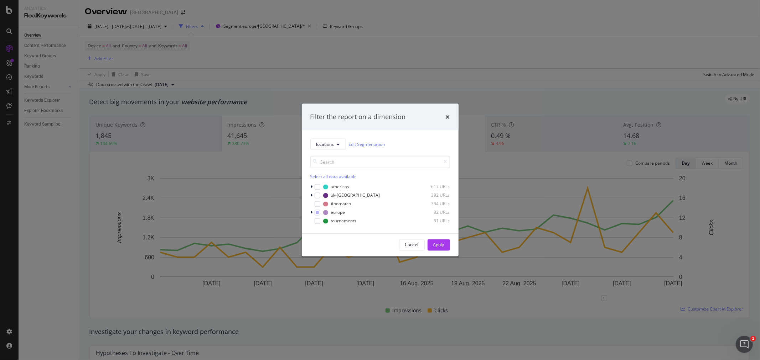
click at [309, 212] on div "locations Edit Segmentation Select all data available americas 617 URLs [GEOGRA…" at bounding box center [380, 181] width 157 height 103
click at [312, 211] on icon "modal" at bounding box center [312, 212] width 2 height 4
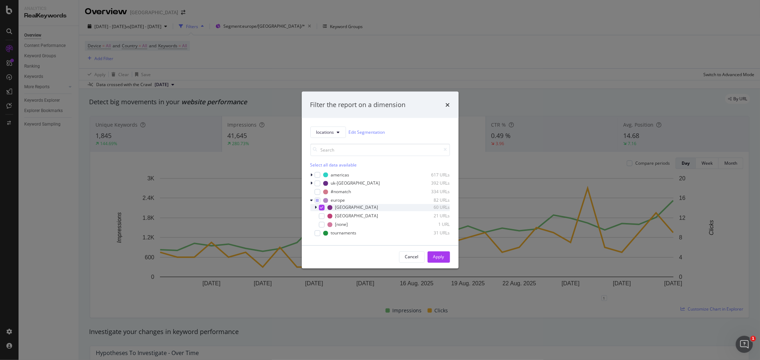
click at [322, 207] on icon "modal" at bounding box center [321, 208] width 3 height 4
click at [318, 235] on div "modal" at bounding box center [317, 233] width 6 height 6
click at [437, 255] on div "Apply" at bounding box center [438, 257] width 11 height 6
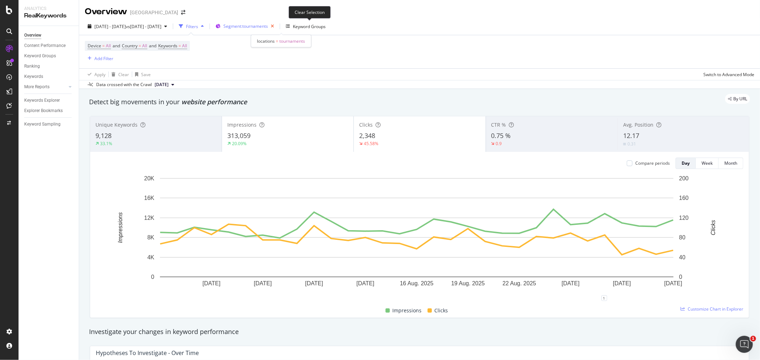
click at [277, 28] on icon "button" at bounding box center [272, 26] width 9 height 10
